Goal: Transaction & Acquisition: Purchase product/service

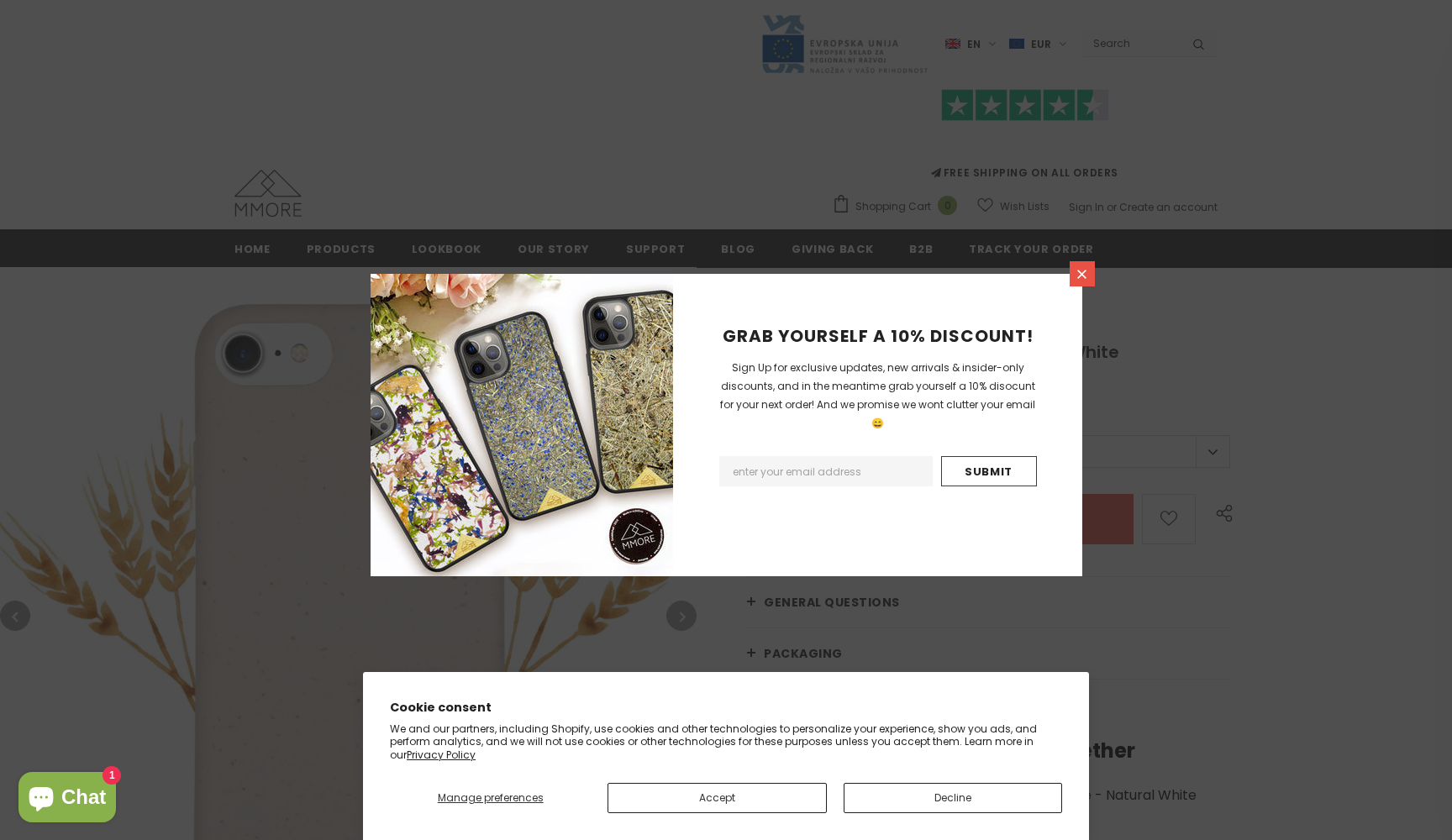
click at [1083, 271] on icon at bounding box center [1082, 275] width 15 height 15
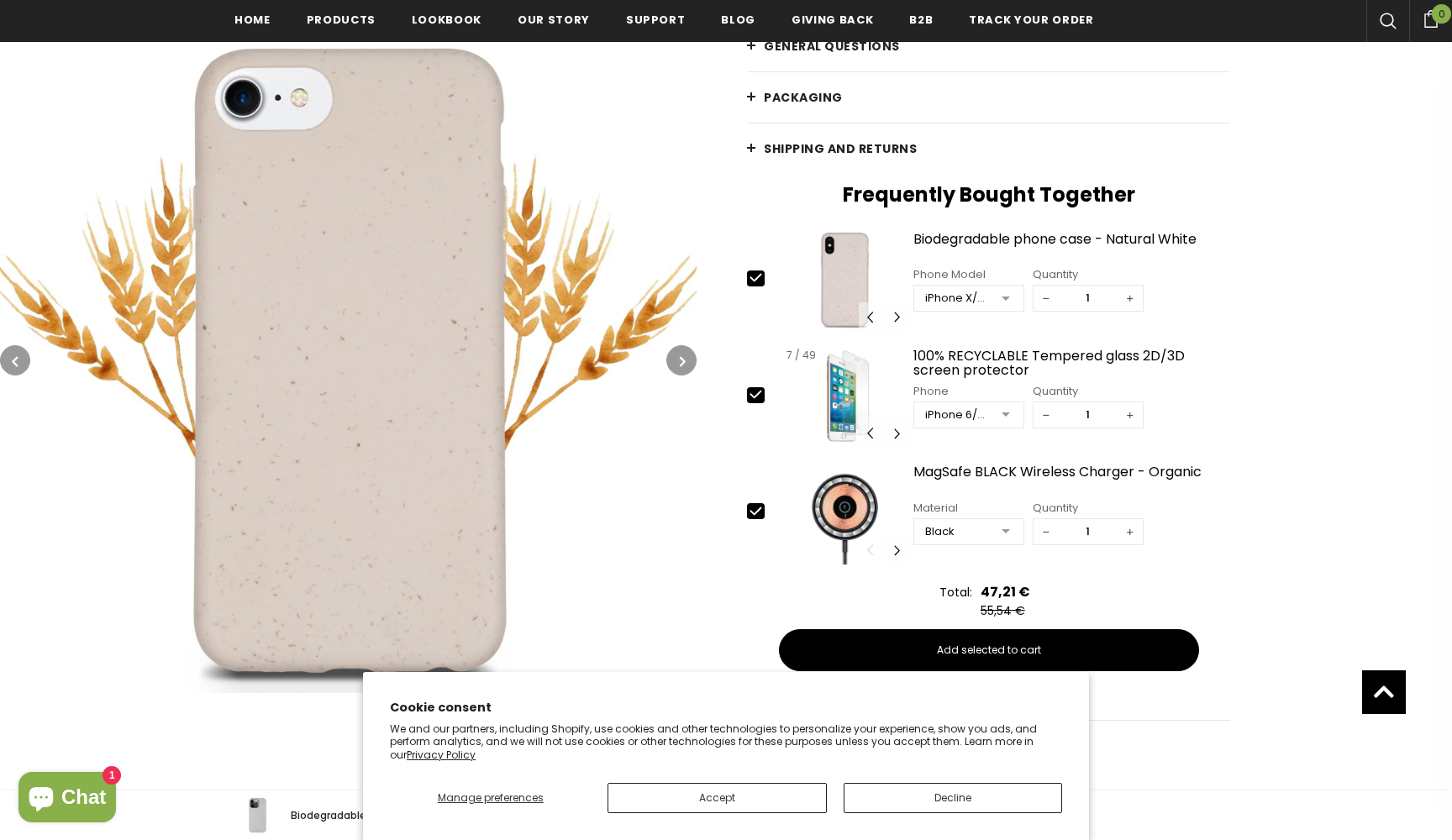
scroll to position [570, 0]
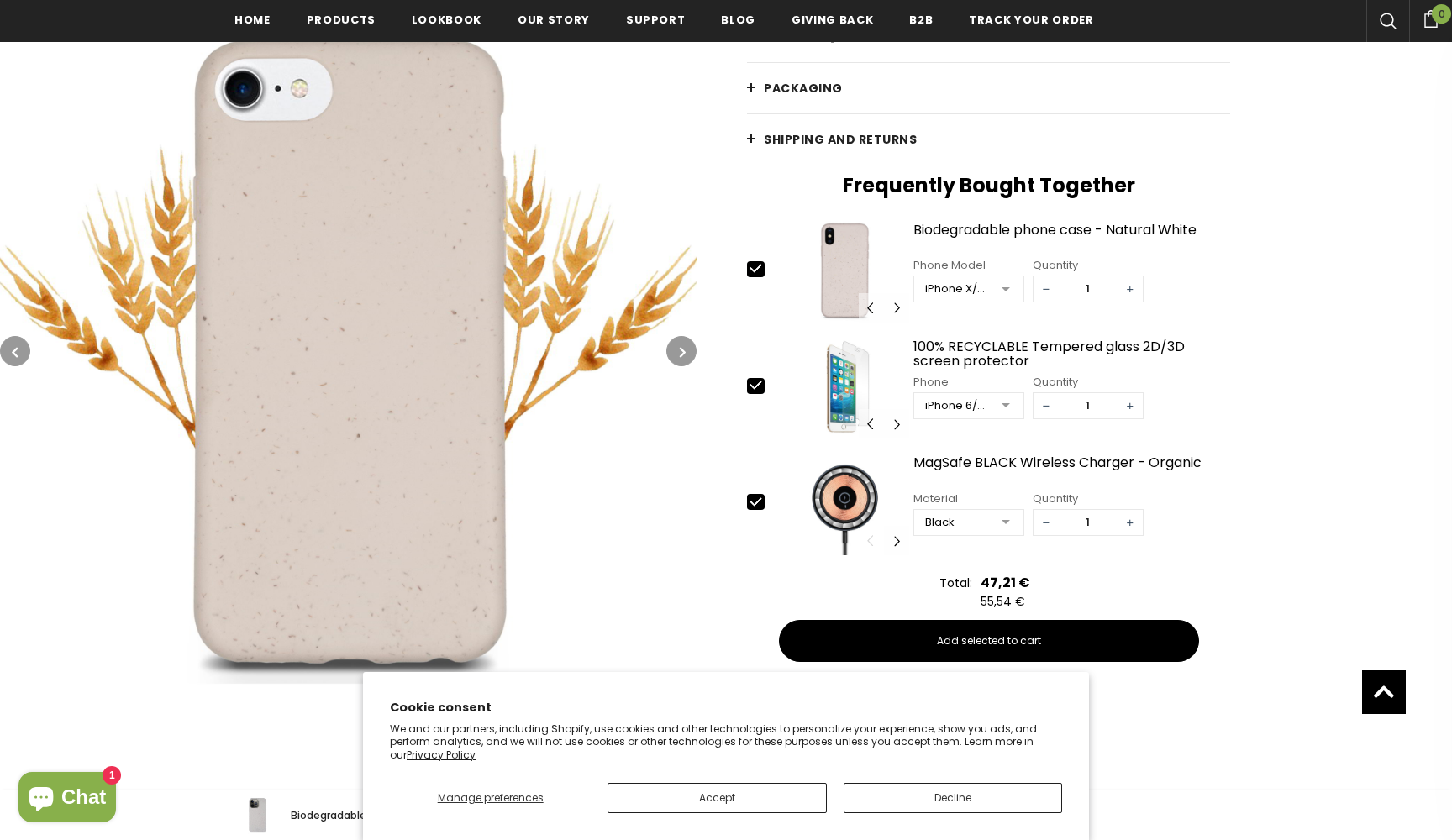
click at [756, 378] on icon at bounding box center [755, 385] width 17 height 17
type input "0"
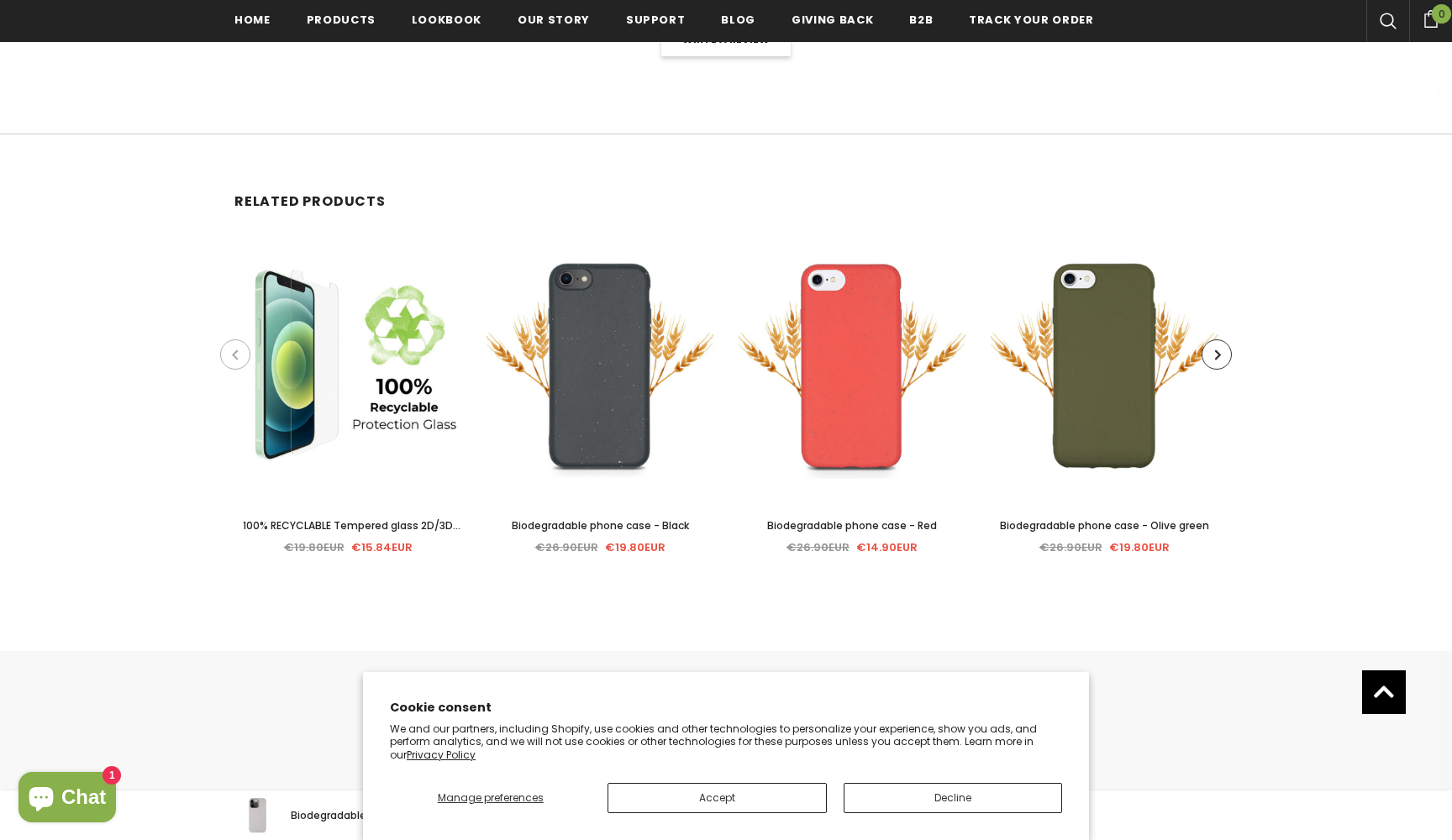
scroll to position [3190, 0]
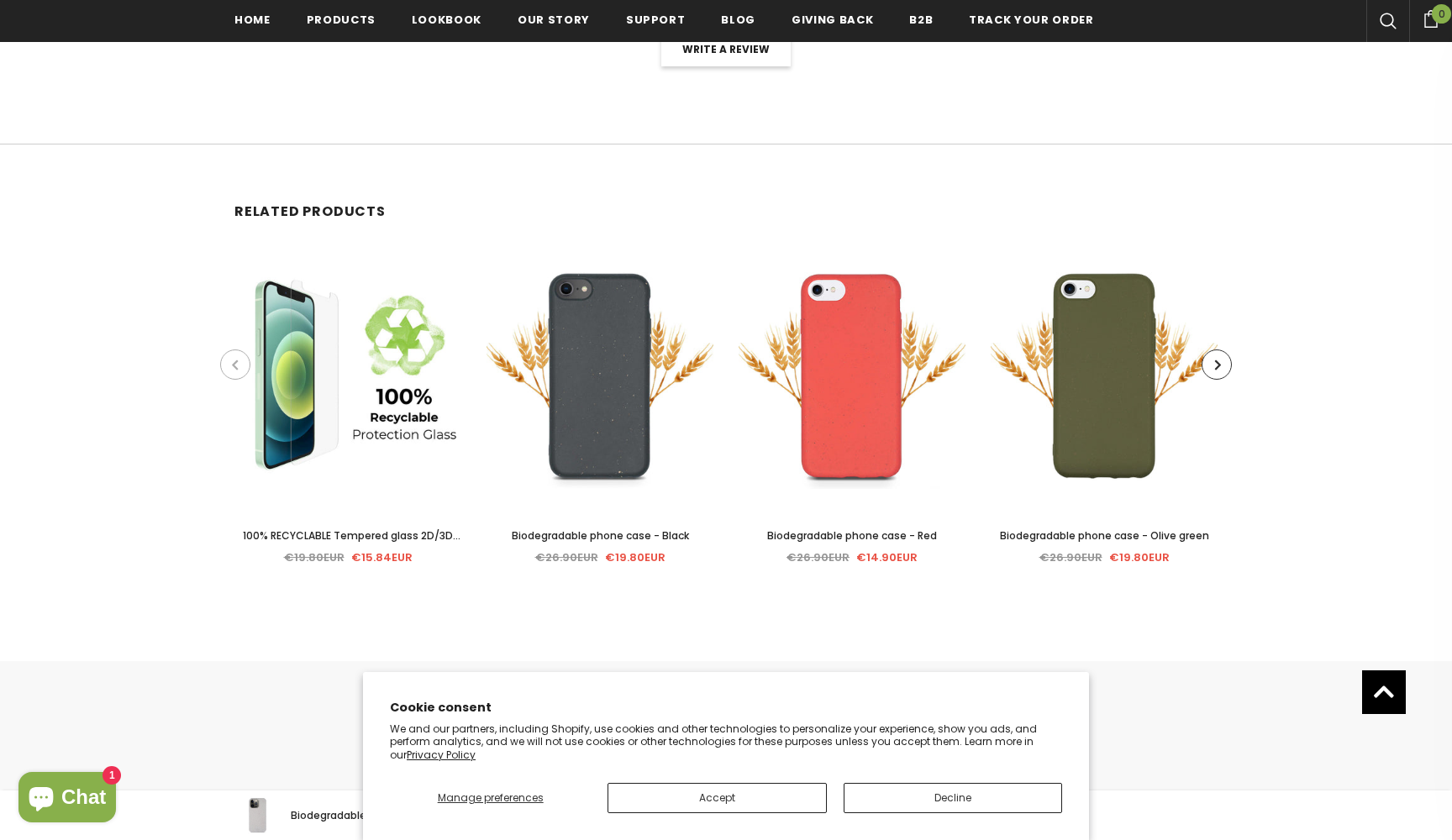
click at [725, 799] on button "Accept" at bounding box center [716, 798] width 218 height 30
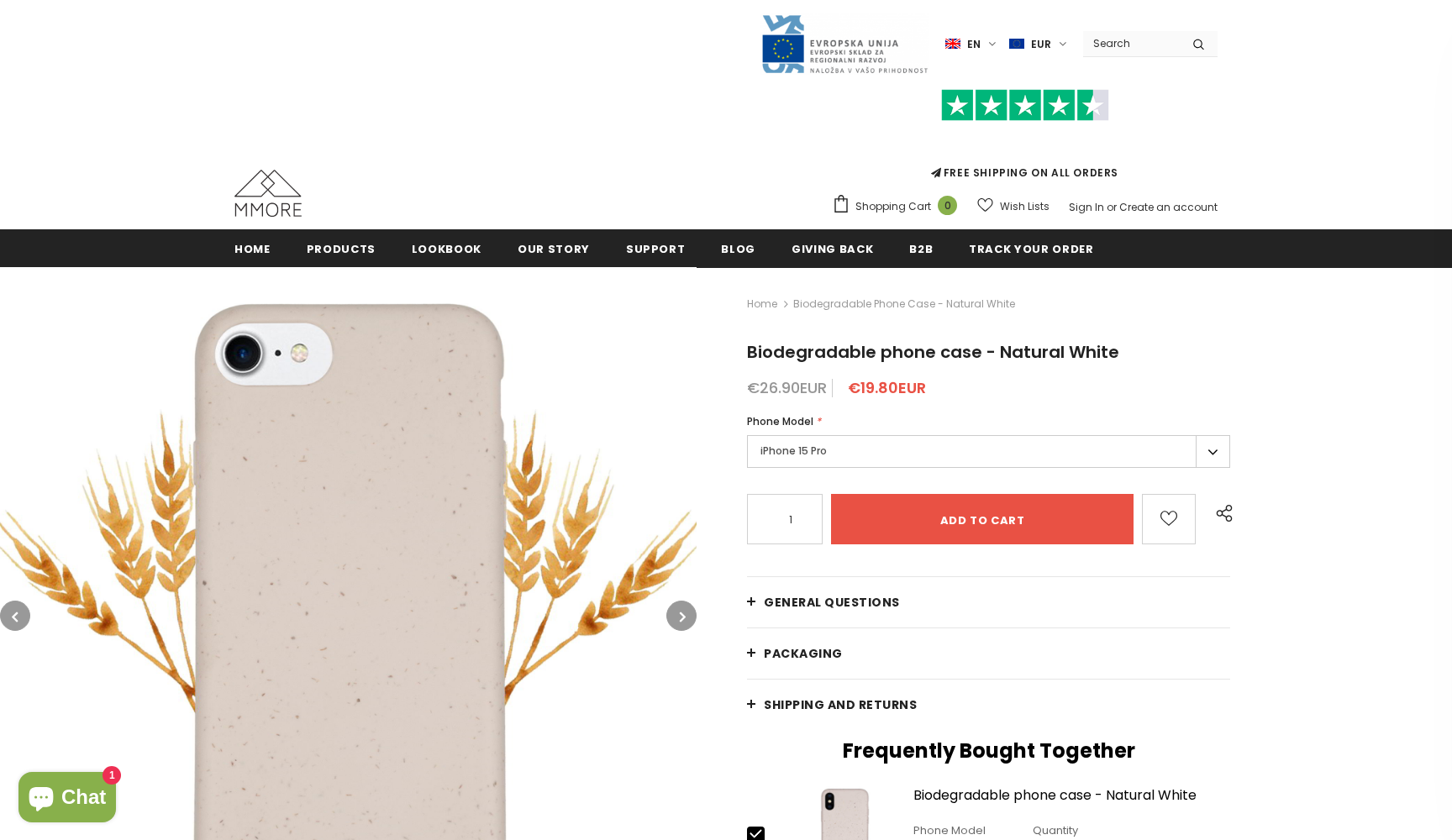
scroll to position [0, 0]
click at [786, 450] on label "iPhone 15 Pro" at bounding box center [988, 452] width 483 height 33
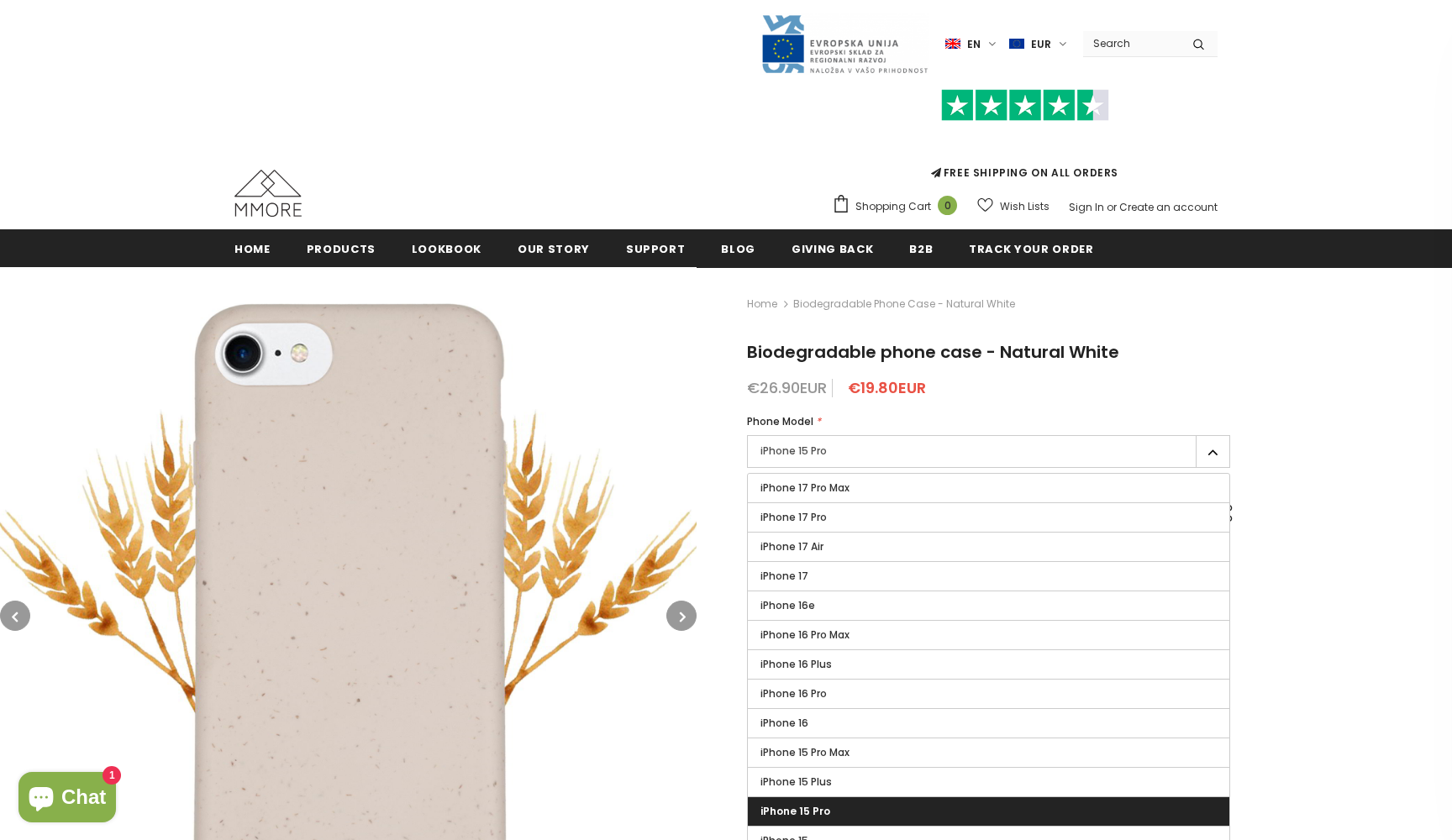
click at [819, 809] on span "iPhone 15 Pro" at bounding box center [795, 812] width 70 height 15
click at [0, 0] on input "iPhone 15 Pro" at bounding box center [0, 0] width 0 height 0
click at [685, 613] on icon "button" at bounding box center [682, 616] width 5 height 16
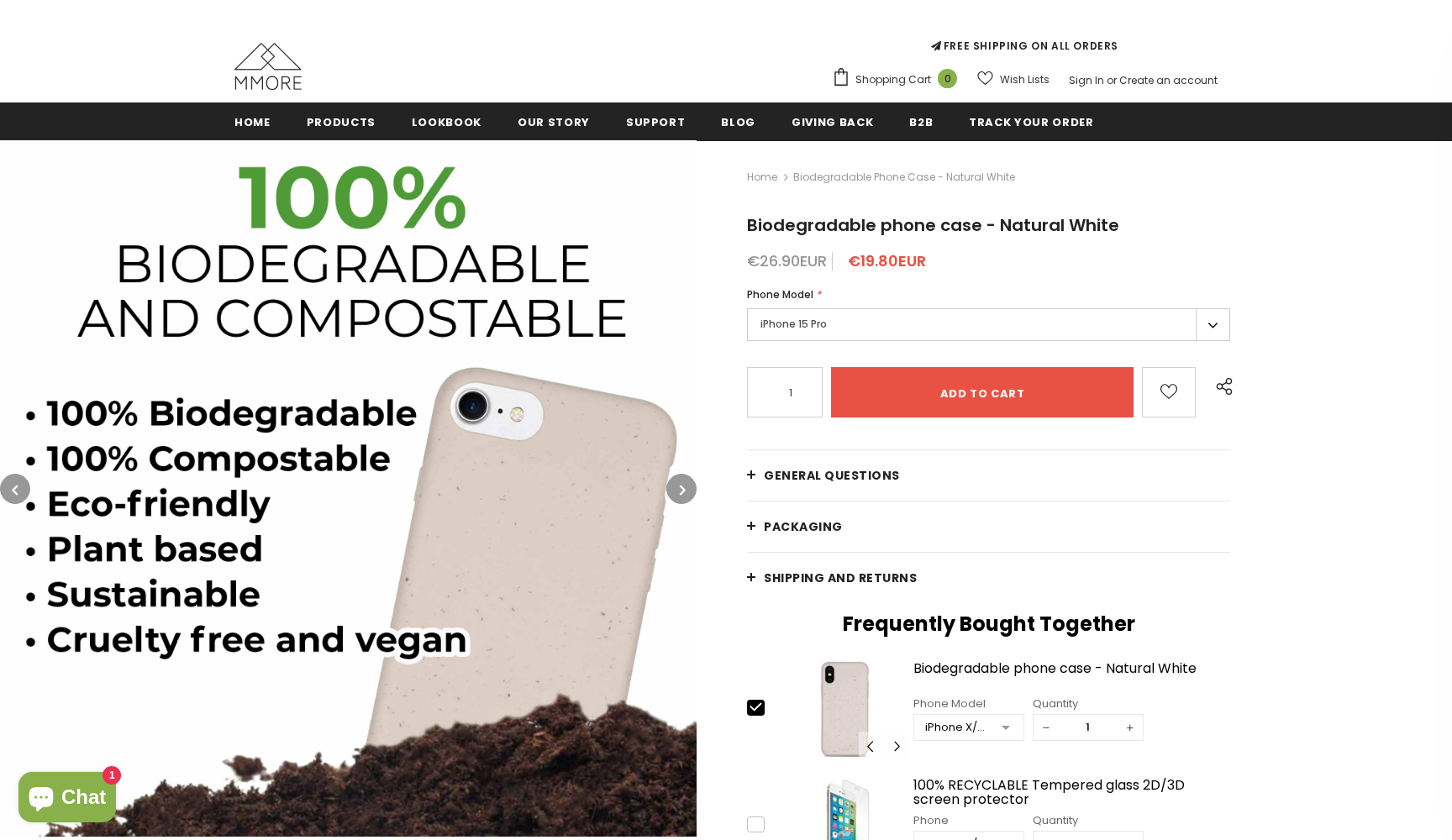
scroll to position [271, 0]
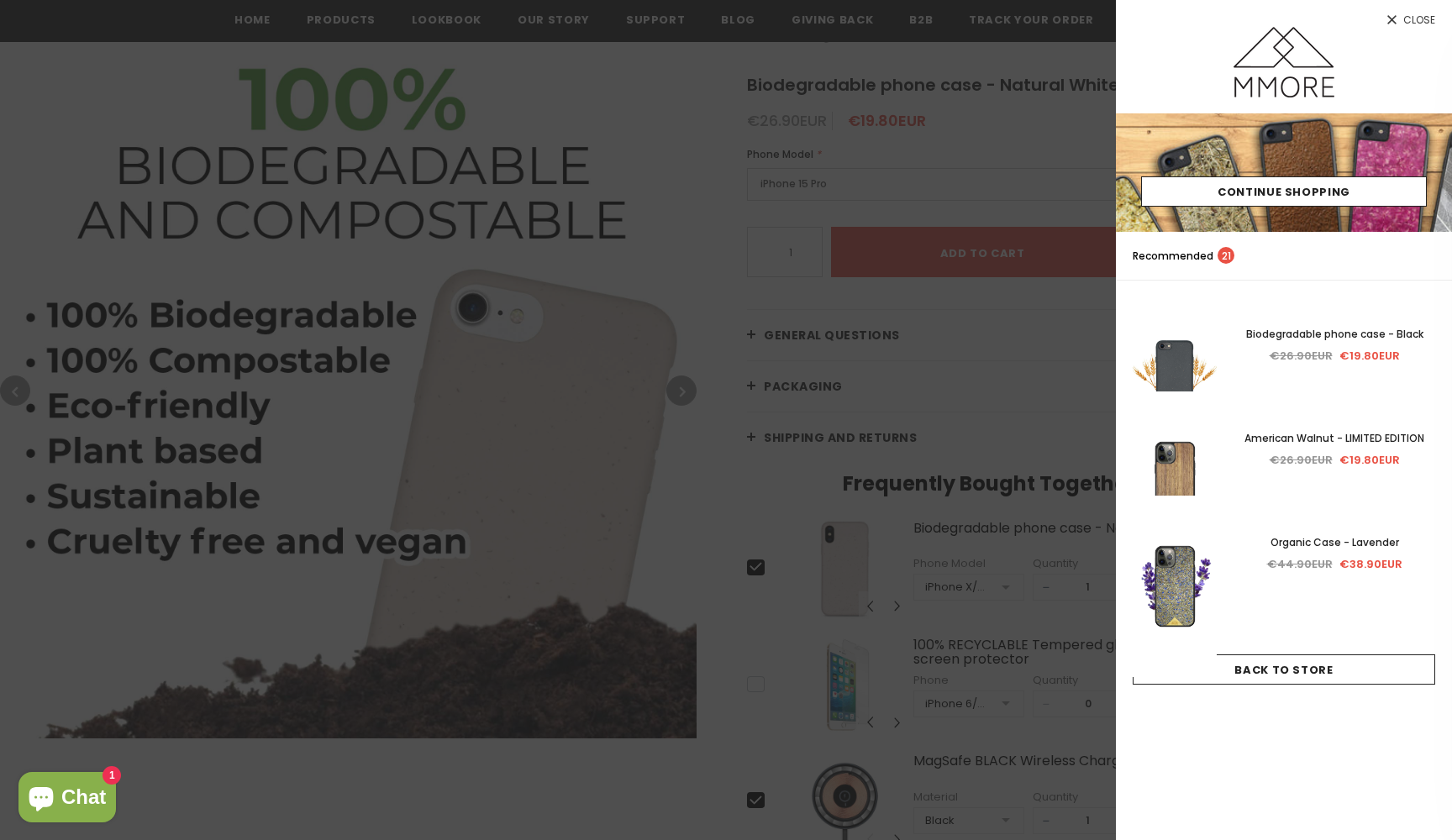
click at [1396, 20] on icon at bounding box center [1392, 20] width 15 height 15
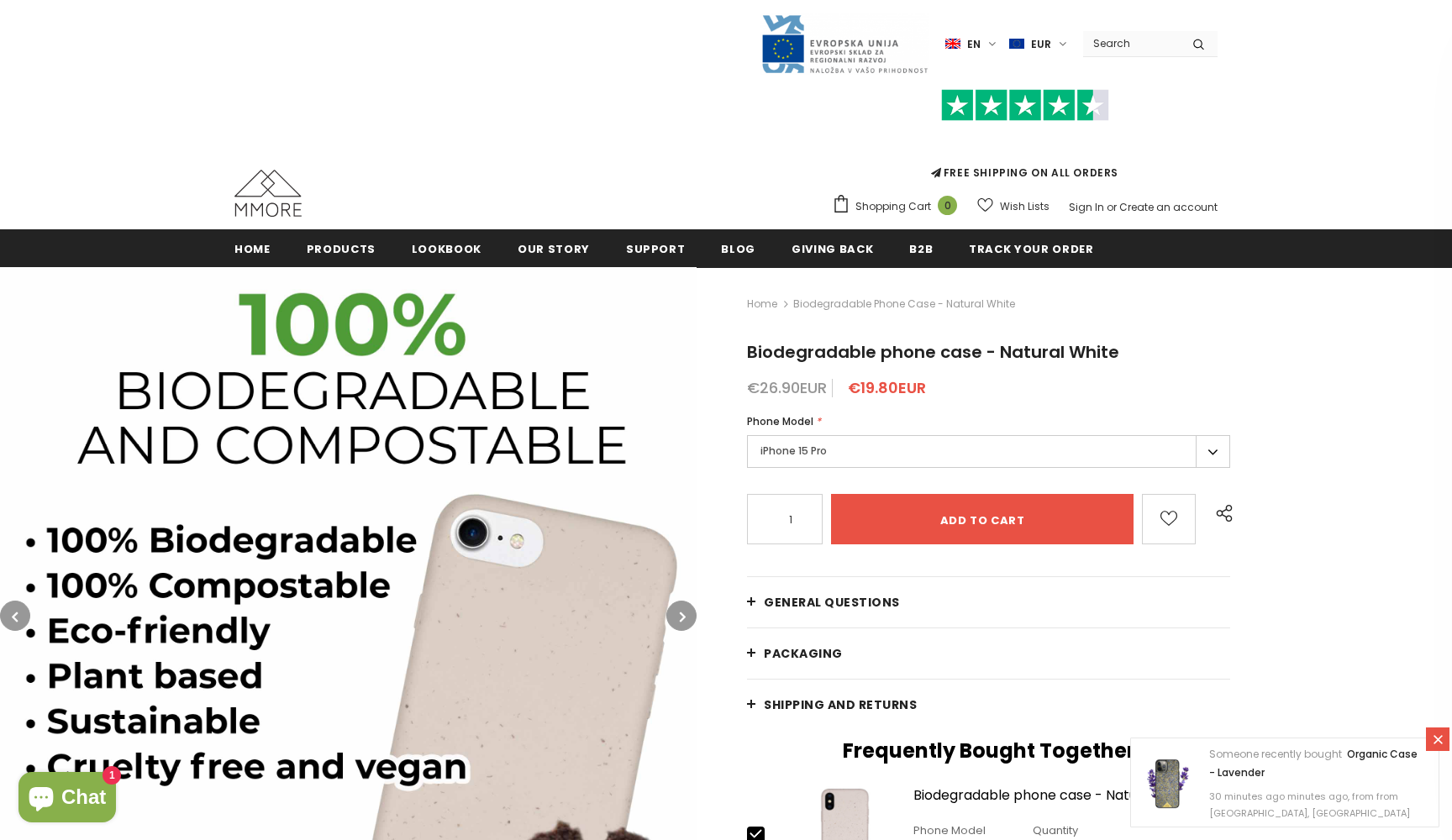
scroll to position [0, 0]
